Goal: Book appointment/travel/reservation

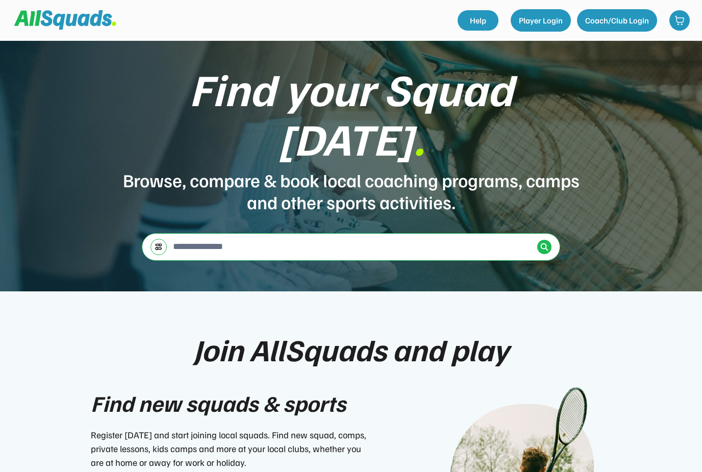
scroll to position [66, 0]
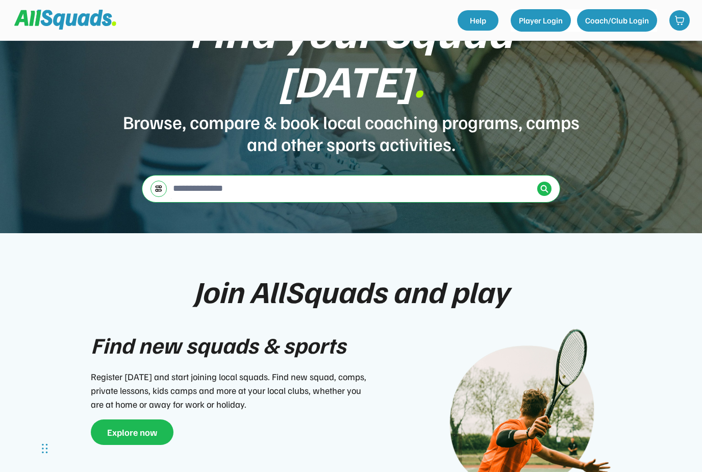
click at [208, 178] on input "input" at bounding box center [352, 188] width 362 height 20
type input "**********"
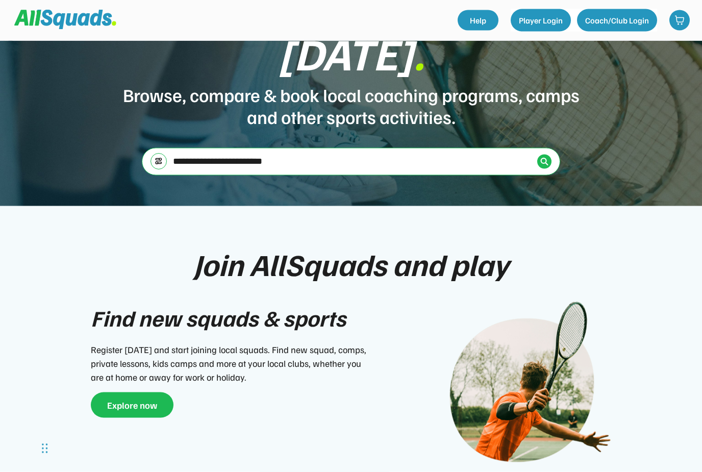
scroll to position [92, 0]
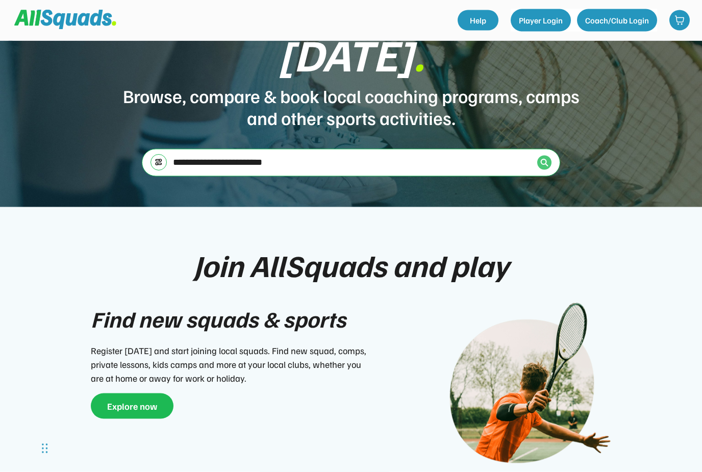
click at [542, 159] on img at bounding box center [544, 163] width 8 height 8
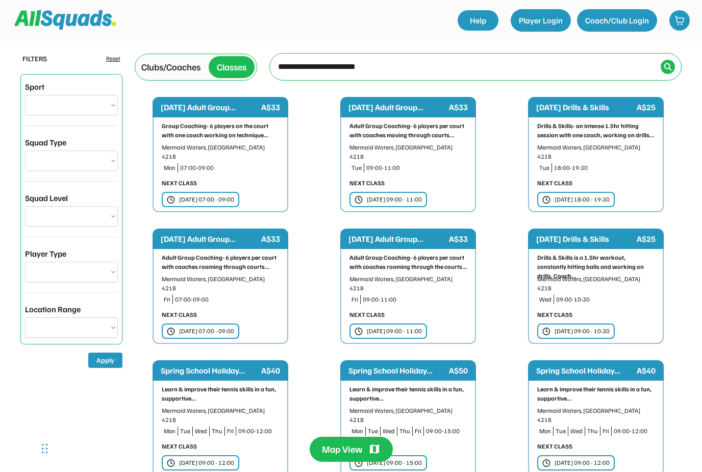
click at [169, 71] on div "Clubs/Coaches" at bounding box center [170, 67] width 59 height 14
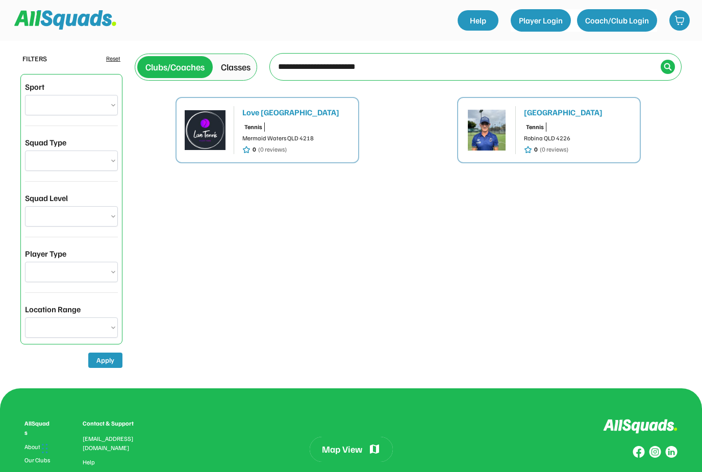
click at [219, 131] on img at bounding box center [205, 130] width 41 height 41
click at [383, 70] on input "input" at bounding box center [466, 66] width 380 height 20
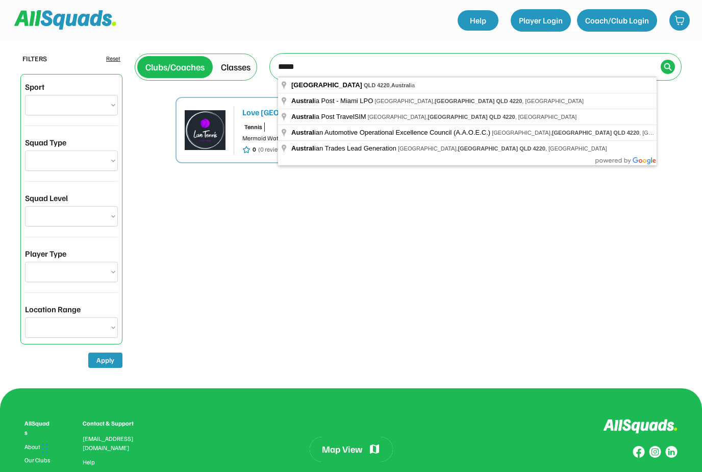
type input "****"
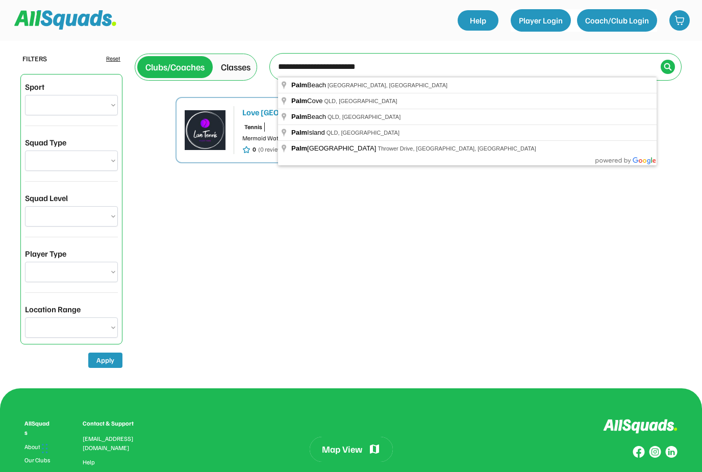
type input "**********"
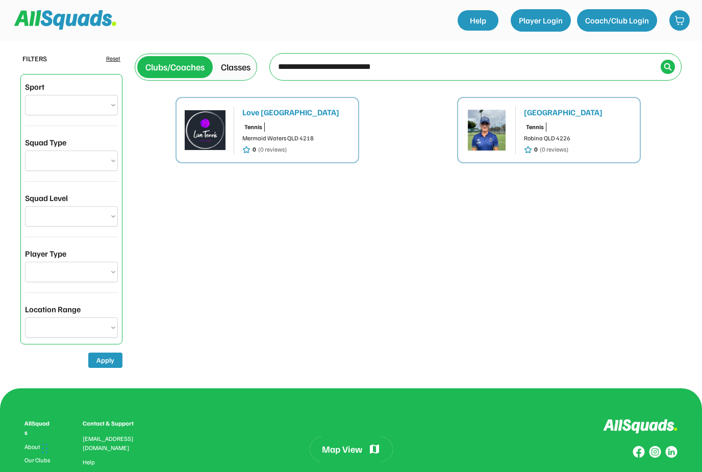
click at [670, 68] on img at bounding box center [667, 67] width 8 height 8
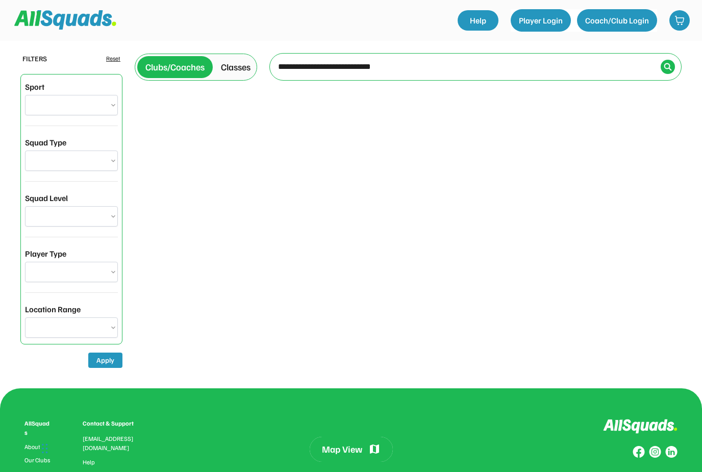
click at [175, 65] on div "Clubs/Coaches" at bounding box center [174, 67] width 59 height 14
click at [179, 71] on div "Clubs/Coaches" at bounding box center [174, 67] width 59 height 14
click at [188, 69] on div "Clubs/Coaches" at bounding box center [174, 67] width 59 height 14
click at [185, 77] on div "Clubs/Coaches" at bounding box center [174, 67] width 75 height 22
click at [190, 69] on div "Clubs/Coaches" at bounding box center [174, 67] width 59 height 14
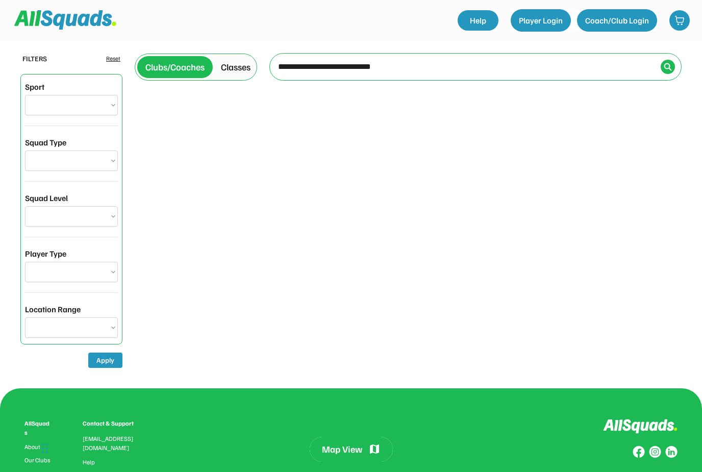
click at [112, 101] on select "**********" at bounding box center [71, 105] width 93 height 20
select select "**********"
click at [665, 68] on img at bounding box center [667, 67] width 8 height 8
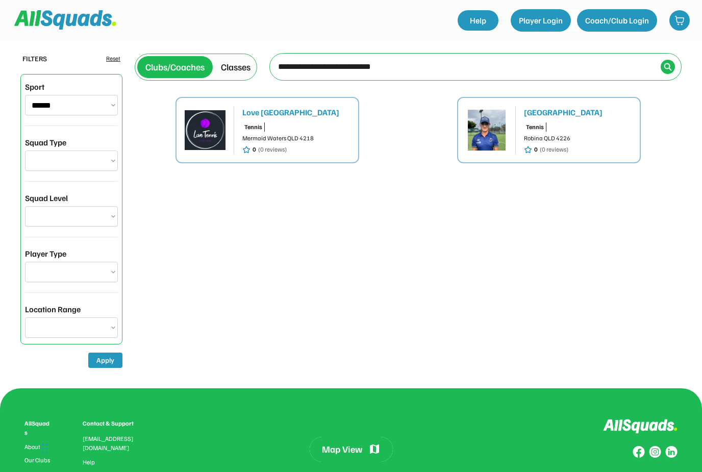
click at [410, 67] on input "input" at bounding box center [466, 66] width 380 height 20
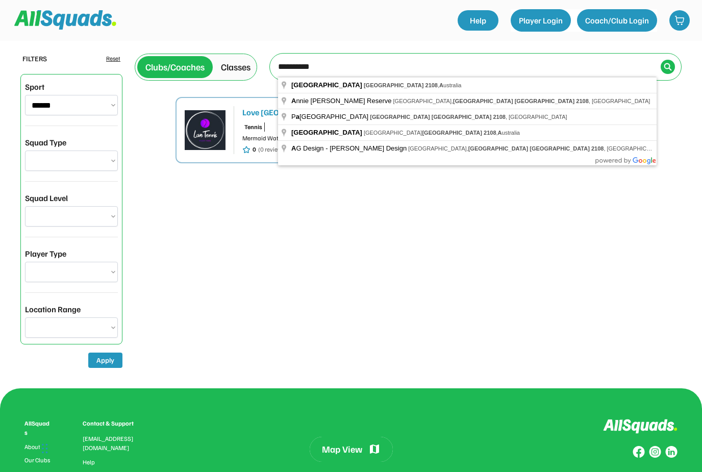
type input "*********"
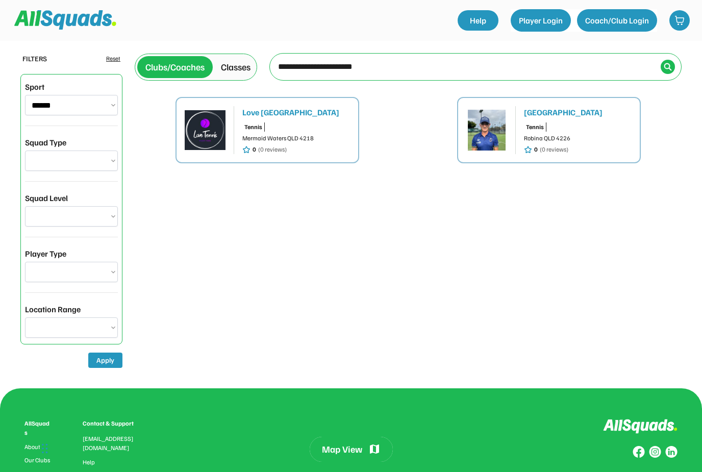
click at [313, 75] on input "input" at bounding box center [466, 66] width 380 height 20
type input "**********"
click at [670, 65] on img at bounding box center [667, 67] width 8 height 8
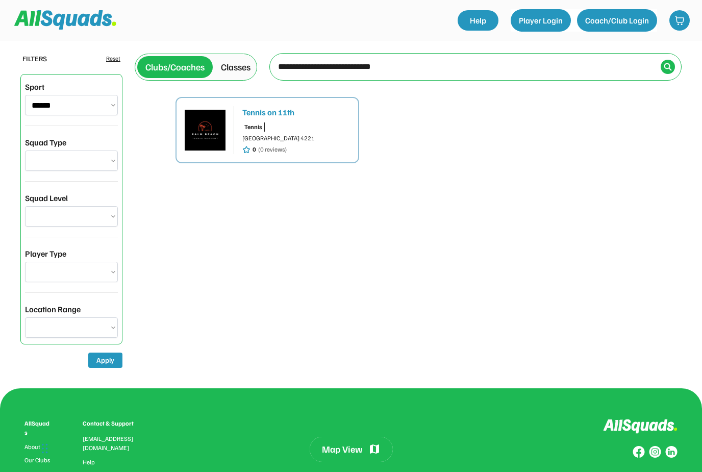
click at [215, 129] on img at bounding box center [205, 130] width 41 height 41
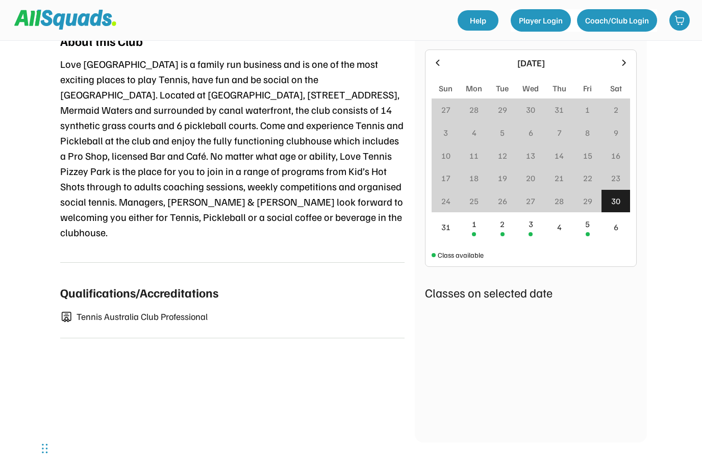
scroll to position [536, 0]
click at [477, 228] on div "1" at bounding box center [474, 227] width 29 height 29
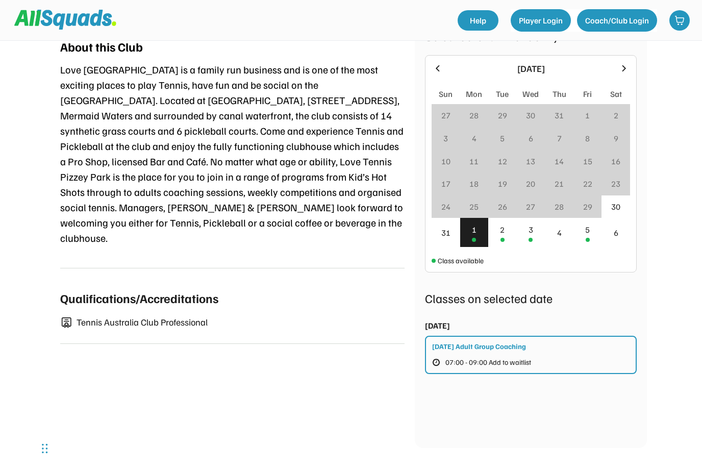
scroll to position [531, 0]
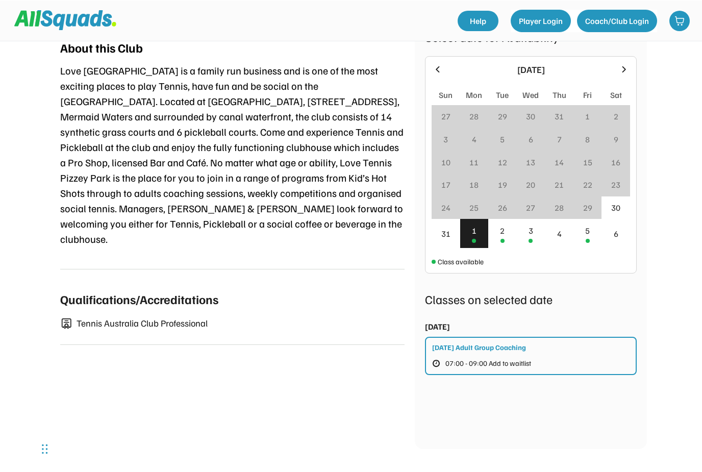
click at [504, 237] on div "2" at bounding box center [502, 232] width 29 height 29
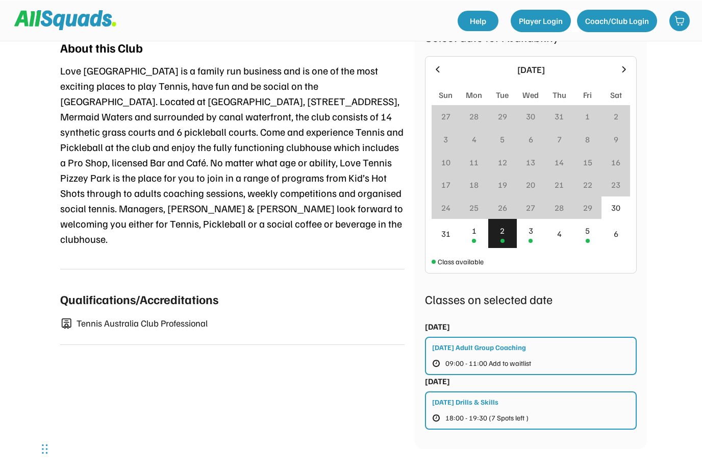
scroll to position [530, 0]
click at [537, 230] on div "3" at bounding box center [530, 233] width 29 height 29
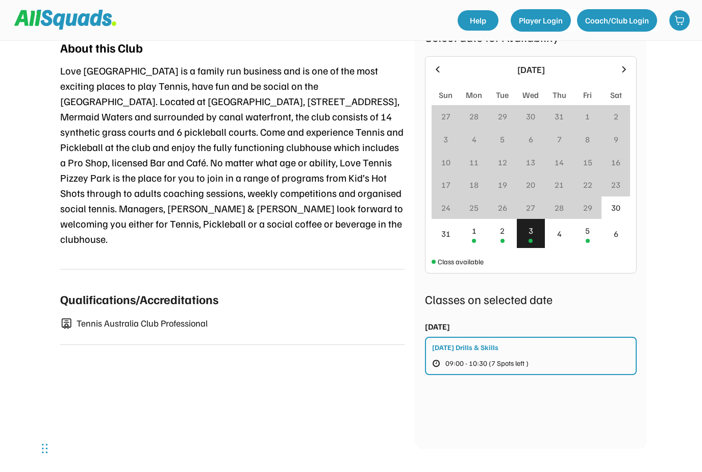
click at [589, 236] on div "5" at bounding box center [587, 230] width 5 height 12
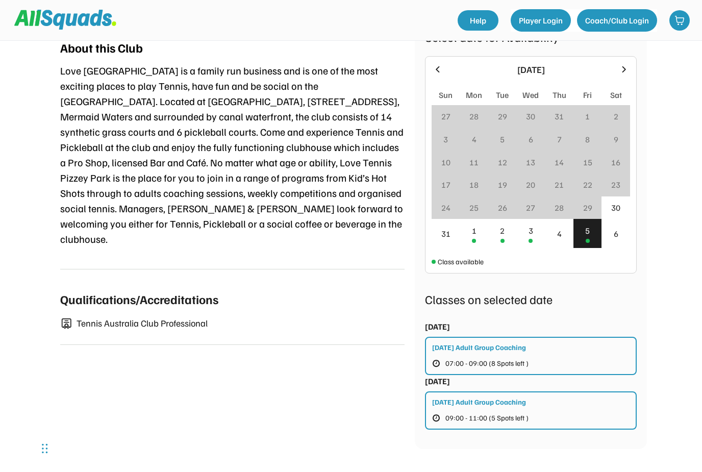
click at [539, 238] on div "3" at bounding box center [530, 233] width 29 height 29
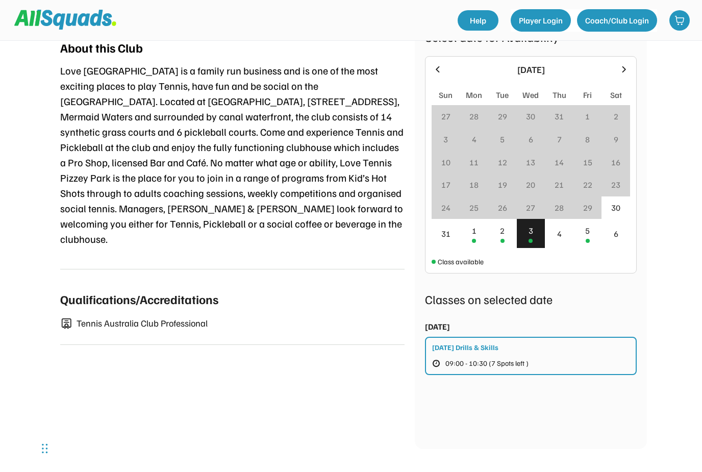
click at [482, 238] on div "1" at bounding box center [474, 233] width 29 height 29
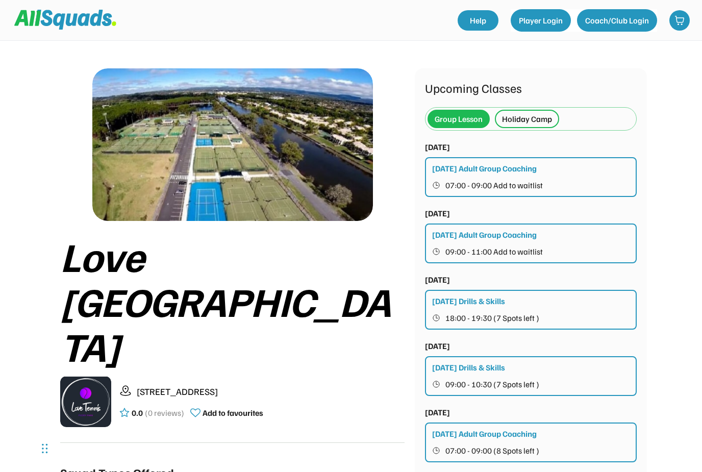
scroll to position [0, 0]
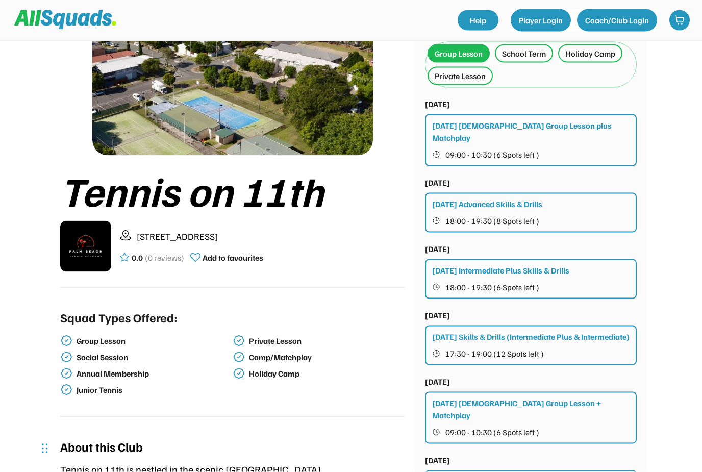
scroll to position [60, 0]
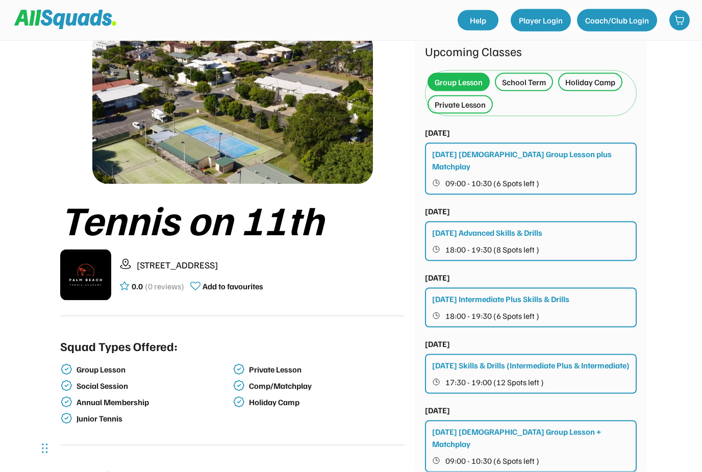
scroll to position [44, 0]
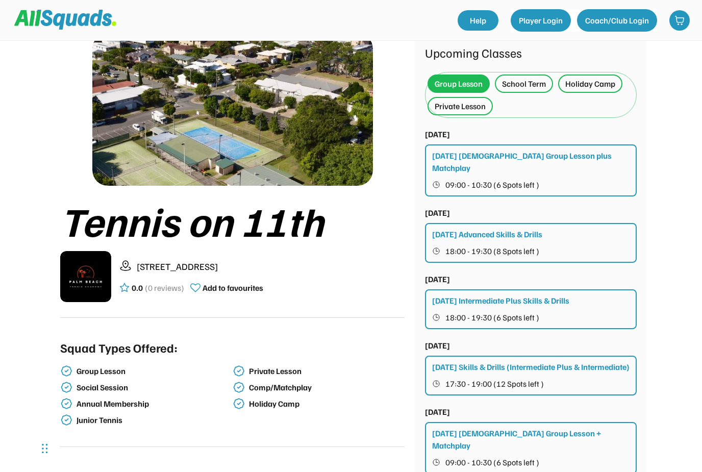
click at [493, 180] on span "09:00 - 10:30 (6 Spots left )" at bounding box center [492, 184] width 94 height 8
